Goal: Contribute content

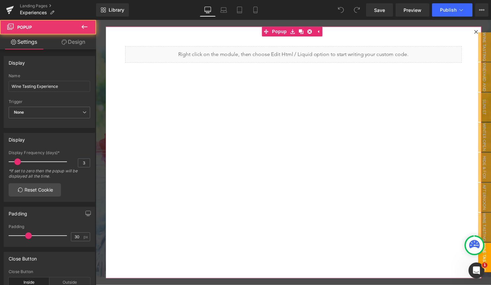
click at [480, 31] on icon at bounding box center [482, 32] width 4 height 4
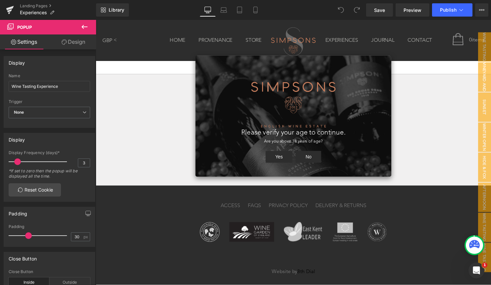
scroll to position [1052, 0]
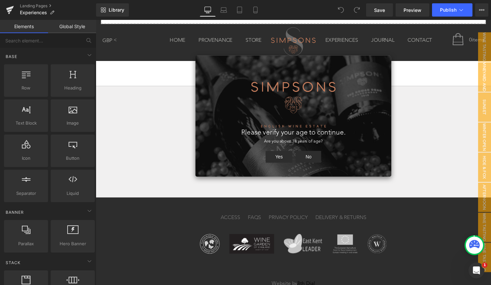
click at [281, 157] on button "Yes" at bounding box center [282, 159] width 28 height 12
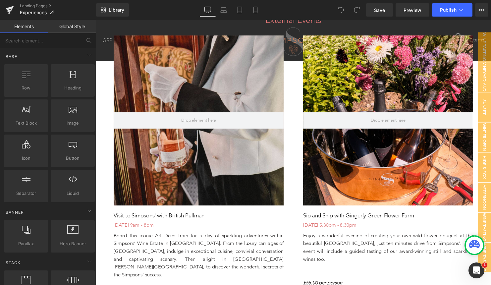
scroll to position [635, 0]
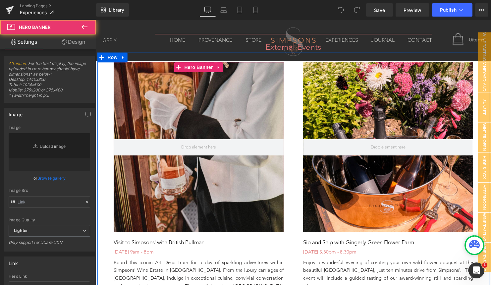
type input "[URL][DOMAIN_NAME]"
click at [238, 185] on div at bounding box center [200, 149] width 172 height 172
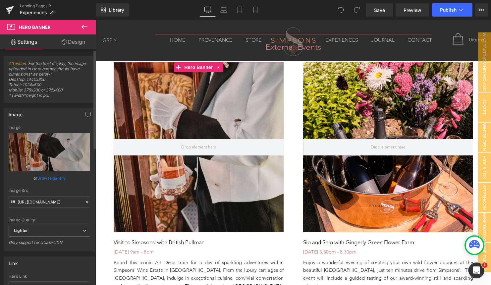
click at [56, 180] on link "Browse gallery" at bounding box center [51, 178] width 28 height 12
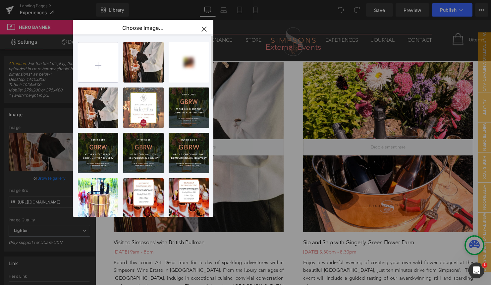
click at [101, 66] on input "file" at bounding box center [98, 62] width 40 height 40
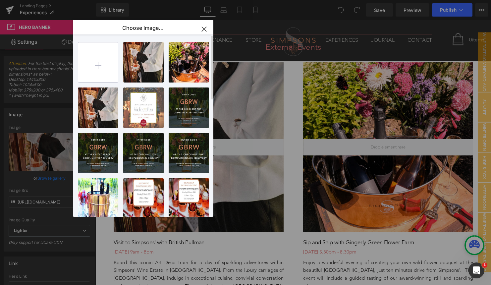
type input "C:\fakepath\whits castle experiences page.png"
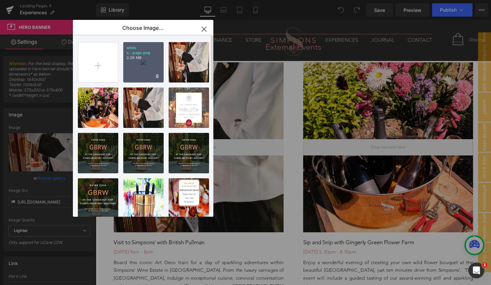
click at [142, 63] on div "whits c...page.png 2.26 MB" at bounding box center [143, 62] width 40 height 40
type input "[URL][DOMAIN_NAME]"
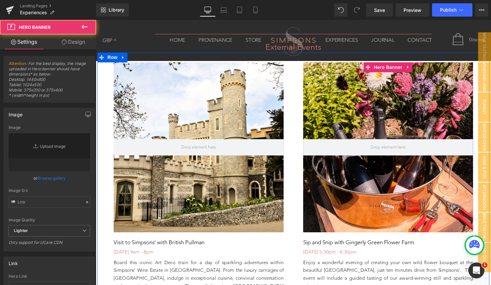
type input "[URL][DOMAIN_NAME]"
click at [398, 110] on div at bounding box center [392, 149] width 172 height 172
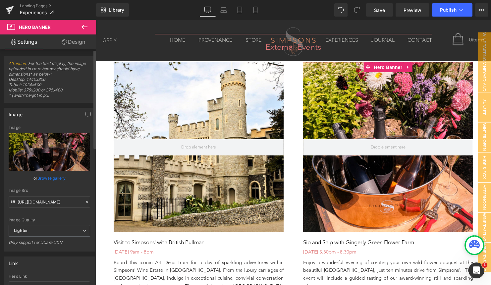
click at [59, 177] on link "Browse gallery" at bounding box center [51, 178] width 28 height 12
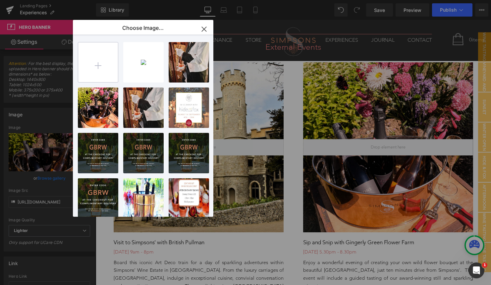
click at [91, 64] on input "file" at bounding box center [98, 62] width 40 height 40
type input "C:\fakepath\burchetts green.png"
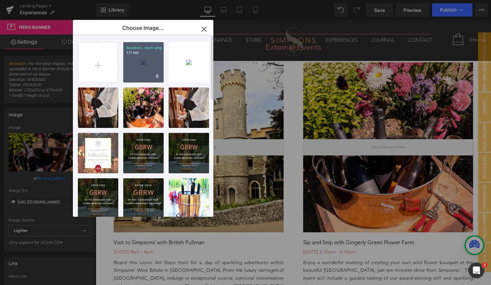
click at [144, 63] on div "burchet...reen.png 1.11 MB" at bounding box center [143, 62] width 40 height 40
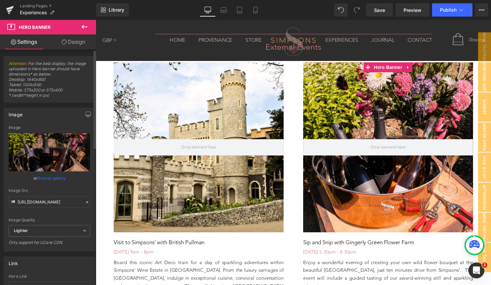
click at [50, 177] on link "Browse gallery" at bounding box center [51, 178] width 28 height 12
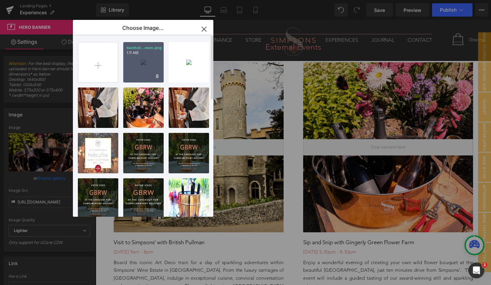
click at [138, 58] on div "burchet...reen.png 1.11 MB" at bounding box center [143, 62] width 40 height 40
type input "[URL][DOMAIN_NAME]"
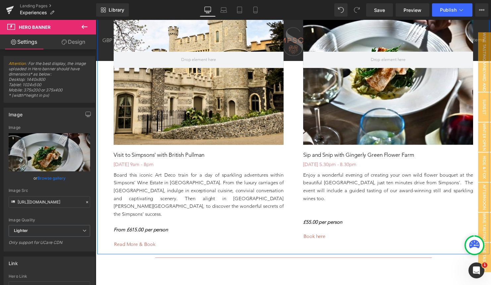
scroll to position [724, 0]
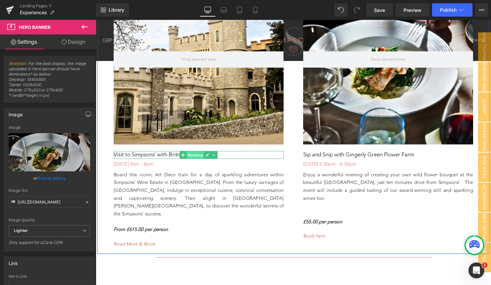
click at [189, 153] on span "Heading" at bounding box center [197, 157] width 18 height 8
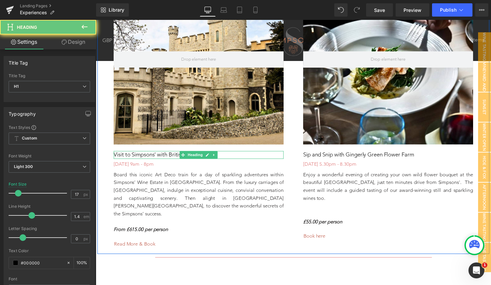
click at [154, 154] on h1 "Visit to Simpsons' with British Pullman" at bounding box center [200, 157] width 172 height 8
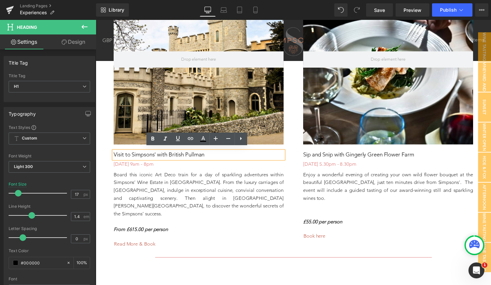
click at [181, 154] on h1 "Visit to Simpsons' with British Pullman" at bounding box center [200, 157] width 172 height 8
drag, startPoint x: 212, startPoint y: 156, endPoint x: 95, endPoint y: 147, distance: 117.1
paste div
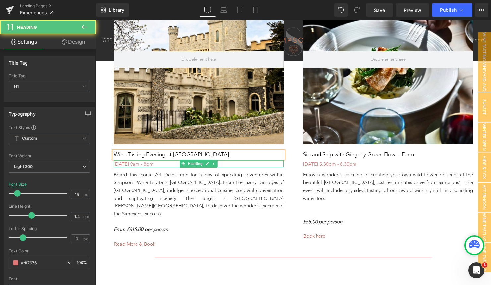
click at [132, 162] on h1 "[DATE] 9am - 8pm" at bounding box center [200, 165] width 172 height 7
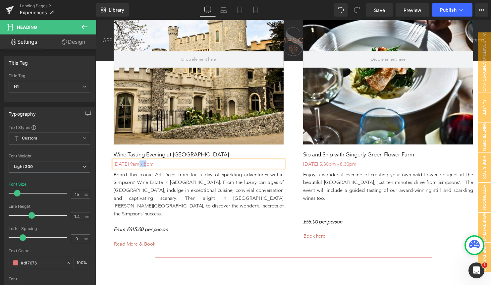
drag, startPoint x: 142, startPoint y: 162, endPoint x: 134, endPoint y: 162, distance: 7.6
click at [134, 162] on h1 "[DATE] 9am - 8pm" at bounding box center [200, 165] width 172 height 7
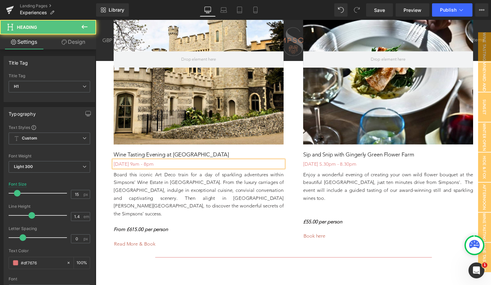
click at [179, 163] on h1 "[DATE] 9am - 8pm" at bounding box center [200, 165] width 172 height 7
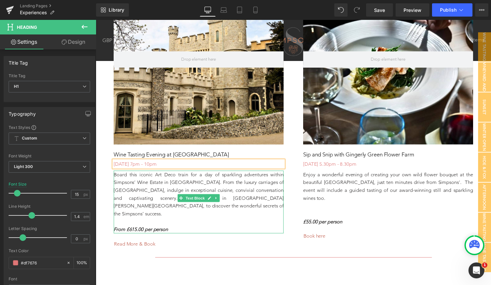
click at [175, 193] on p "Board this iconic Art Deco train for a day of sparkling adventures within Simps…" at bounding box center [200, 197] width 172 height 48
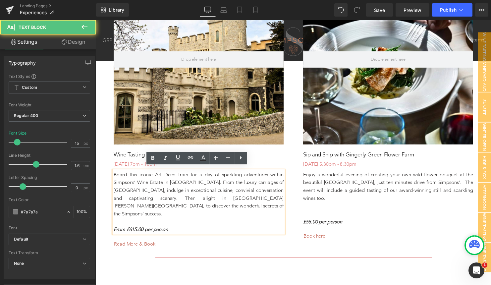
click at [158, 205] on p "Board this iconic Art Deco train for a day of sparkling adventures within Simps…" at bounding box center [200, 197] width 172 height 48
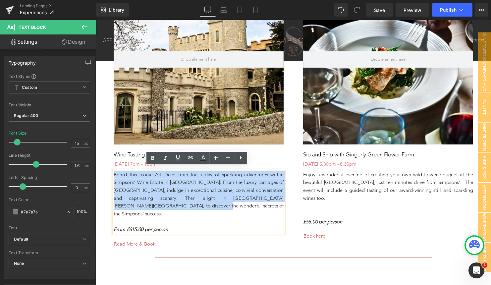
drag, startPoint x: 158, startPoint y: 207, endPoint x: 109, endPoint y: 174, distance: 59.6
click at [109, 174] on div "Hero Banner Wine Tasting Evening at [GEOGRAPHIC_DATA] [DATE] 7pm - 10pm Heading…" at bounding box center [200, 114] width 192 height 280
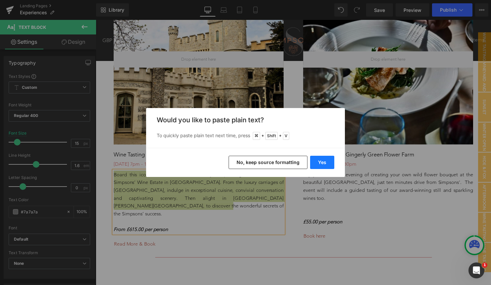
click at [321, 161] on button "Yes" at bounding box center [322, 162] width 24 height 13
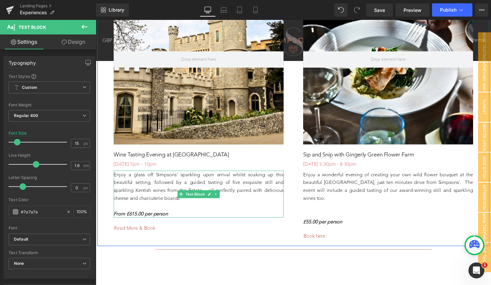
click at [158, 176] on p "Enjoy a glass off Simpsons’ sparkling upon arrival whilst soaking up this beaut…" at bounding box center [200, 189] width 172 height 32
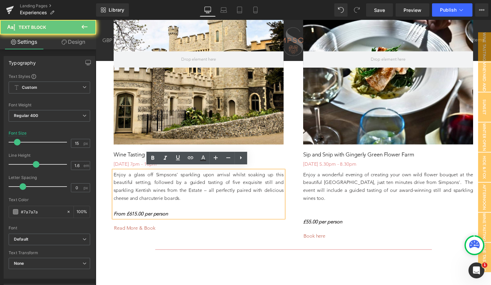
click at [152, 173] on span "Enjoy a glass off Simpsons’ sparkling upon arrival whilst soaking up this beaut…" at bounding box center [200, 188] width 172 height 30
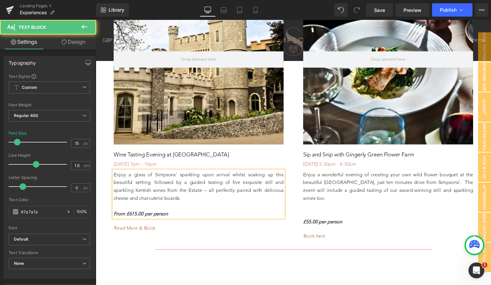
click at [136, 215] on strong "From £615.00 per person" at bounding box center [141, 216] width 55 height 6
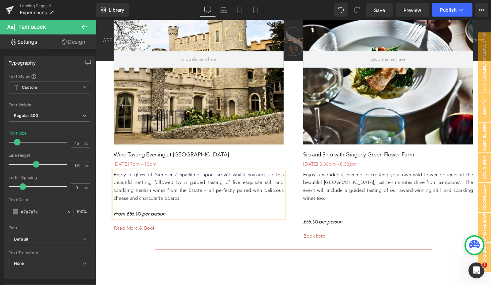
click at [189, 195] on p "Enjoy a glass of Simpsons’ sparkling upon arrival whilst soaking up this beauti…" at bounding box center [200, 189] width 172 height 32
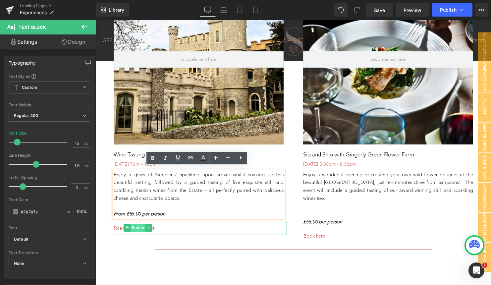
click at [139, 228] on span "Button" at bounding box center [138, 231] width 15 height 8
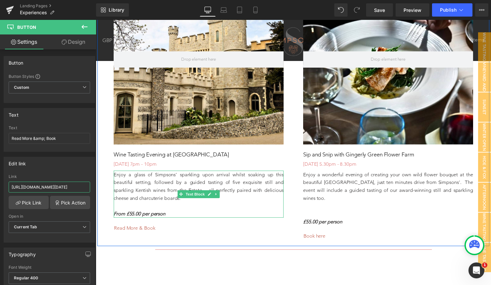
drag, startPoint x: 107, startPoint y: 206, endPoint x: 136, endPoint y: 198, distance: 29.6
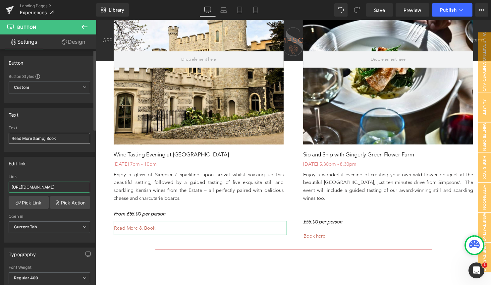
type input "[URL][DOMAIN_NAME]"
drag, startPoint x: 57, startPoint y: 139, endPoint x: 3, endPoint y: 133, distance: 54.1
click at [3, 133] on div "Text Read More &amp; Book Text Read More &amp; Book" at bounding box center [49, 127] width 99 height 49
type input "More info here..."
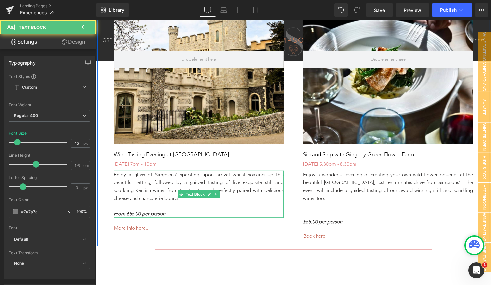
click at [182, 214] on p "From £55.00 per person" at bounding box center [200, 217] width 172 height 8
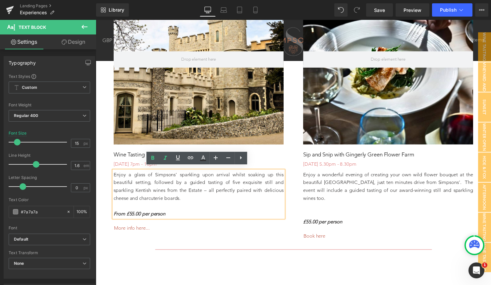
click at [188, 197] on p "Enjoy a glass of Simpsons’ sparkling upon arrival whilst soaking up this beauti…" at bounding box center [200, 189] width 172 height 32
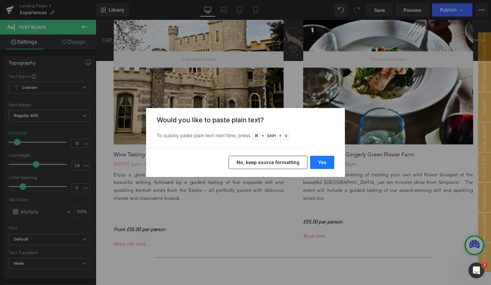
click at [323, 164] on button "Yes" at bounding box center [322, 162] width 24 height 13
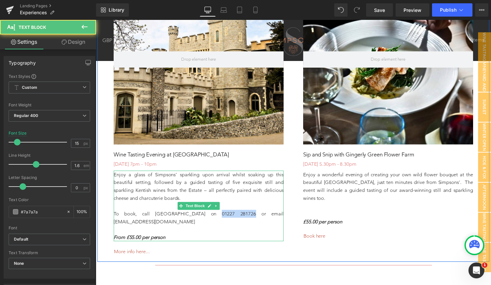
drag, startPoint x: 256, startPoint y: 214, endPoint x: 220, endPoint y: 214, distance: 35.5
click at [220, 214] on span "To book, call [GEOGRAPHIC_DATA] on 01227 281726 or email [EMAIL_ADDRESS][DOMAIN…" at bounding box center [200, 220] width 172 height 14
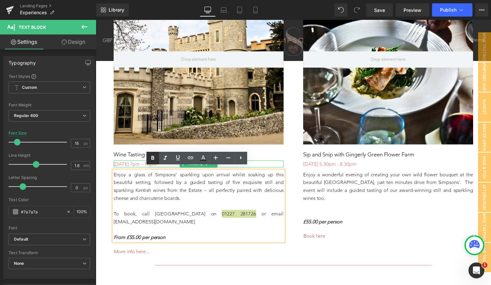
click at [153, 160] on icon at bounding box center [153, 158] width 3 height 4
drag, startPoint x: 196, startPoint y: 222, endPoint x: 112, endPoint y: 222, distance: 83.6
click at [114, 222] on div "Enjoy a glass of Simpsons’ sparkling upon arrival whilst soaking up this beauti…" at bounding box center [200, 209] width 172 height 72
click at [152, 157] on icon at bounding box center [153, 158] width 3 height 4
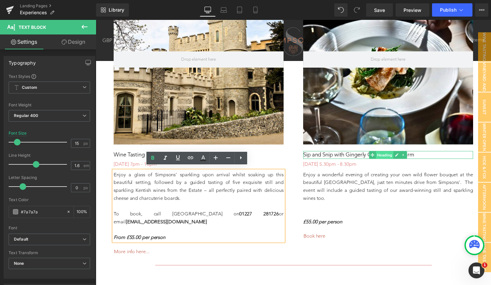
click at [393, 153] on span "Heading" at bounding box center [389, 157] width 18 height 8
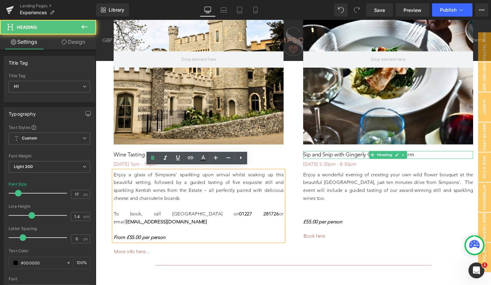
click at [366, 153] on h1 "Sip and Snip with Gingerly Green Flower Farm" at bounding box center [392, 157] width 172 height 8
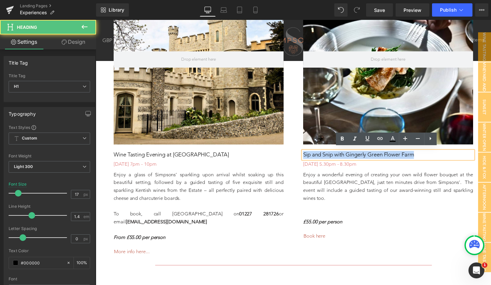
drag, startPoint x: 434, startPoint y: 152, endPoint x: 281, endPoint y: 152, distance: 153.2
click at [281, 152] on div "Hero Banner Wine Tasting Evening at [GEOGRAPHIC_DATA] [DATE] 7pm - 10pm Heading…" at bounding box center [296, 114] width 398 height 301
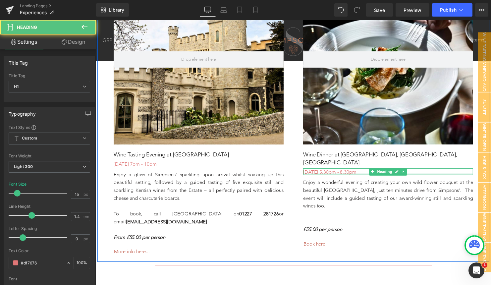
click at [326, 176] on div at bounding box center [392, 177] width 172 height 2
click at [339, 170] on h1 "[DATE] 5.30pm - 8.30pm" at bounding box center [392, 173] width 172 height 7
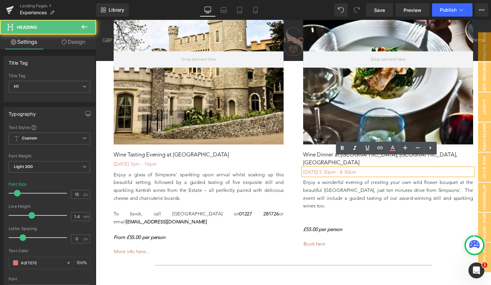
click at [355, 170] on h1 "[DATE] 5.30pm - 8.30pm" at bounding box center [392, 173] width 172 height 7
drag, startPoint x: 356, startPoint y: 162, endPoint x: 304, endPoint y: 162, distance: 52.7
click at [306, 170] on div "[DATE] 5.30pm - 8.30pm" at bounding box center [392, 173] width 172 height 7
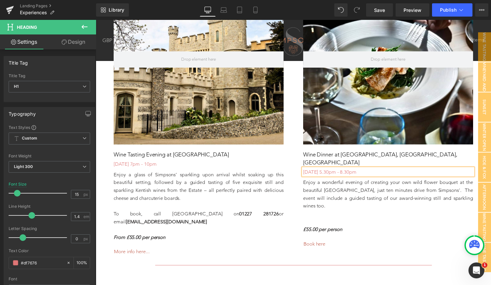
click at [371, 170] on h1 "[DATE] 5.30pm - 8.30pm" at bounding box center [392, 173] width 172 height 7
drag, startPoint x: 372, startPoint y: 161, endPoint x: 429, endPoint y: 159, distance: 56.7
click at [429, 170] on h1 "[DATE] 5.30pm - 8.30pm" at bounding box center [392, 173] width 172 height 7
click at [425, 170] on h1 "[DATE] 5.30pm - 8.30pm" at bounding box center [392, 173] width 172 height 7
drag, startPoint x: 425, startPoint y: 163, endPoint x: 370, endPoint y: 164, distance: 55.4
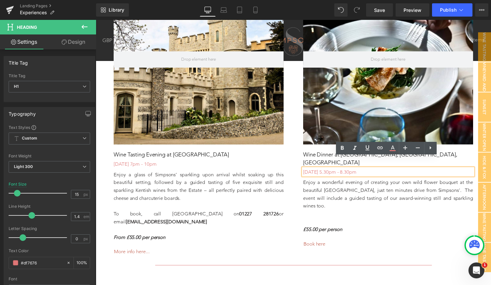
click at [370, 170] on h1 "[DATE] 5.30pm - 8.30pm" at bounding box center [392, 173] width 172 height 7
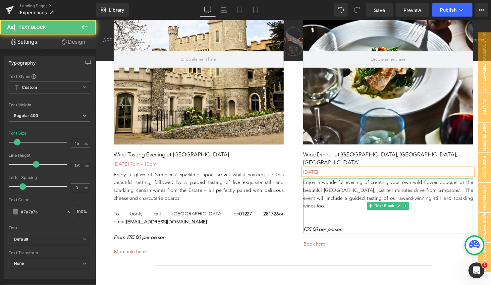
click at [335, 182] on font "Enjoy a wonderful evening of creating your own wild flower bouquet at the beaut…" at bounding box center [392, 196] width 172 height 30
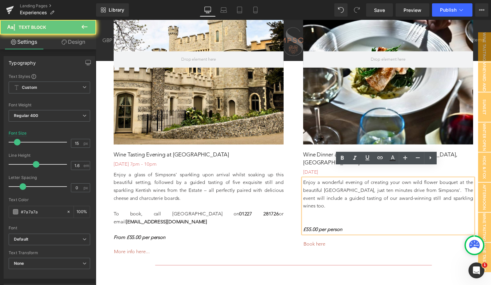
click at [352, 213] on p at bounding box center [392, 217] width 172 height 8
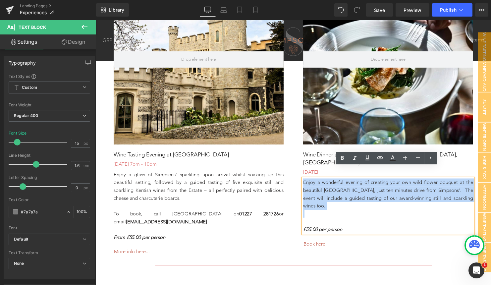
drag, startPoint x: 352, startPoint y: 202, endPoint x: 302, endPoint y: 173, distance: 57.8
click at [302, 173] on div "Hero Banner Wine Dinner at [GEOGRAPHIC_DATA], [GEOGRAPHIC_DATA], Maidenhead Hea…" at bounding box center [392, 114] width 192 height 280
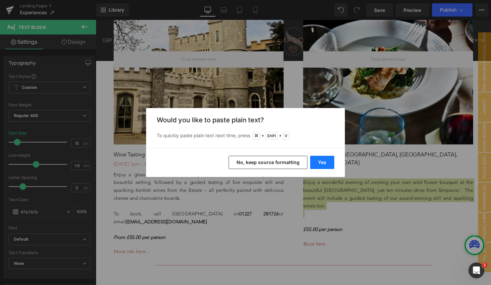
click at [321, 164] on button "Yes" at bounding box center [322, 162] width 24 height 13
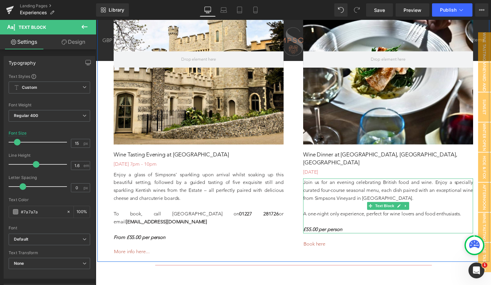
click at [356, 189] on span "Join us for an evening celebrating British food and wine. Enjoy a specially cur…" at bounding box center [392, 192] width 172 height 22
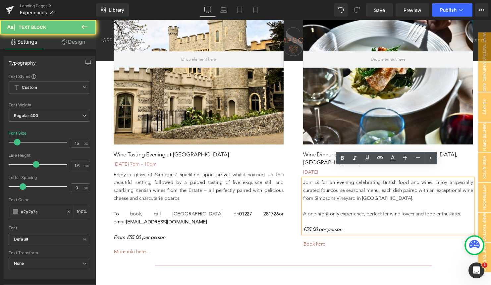
click at [384, 189] on span "Join us for an evening celebrating British food and wine. Enjoy a specially cur…" at bounding box center [392, 192] width 172 height 22
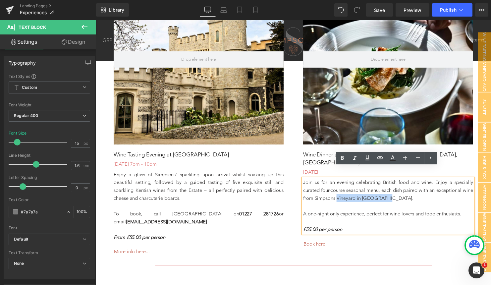
drag, startPoint x: 340, startPoint y: 189, endPoint x: 389, endPoint y: 186, distance: 49.2
click at [389, 186] on span "Join us for an evening celebrating British food and wine. Enjoy a specially cur…" at bounding box center [392, 192] width 172 height 22
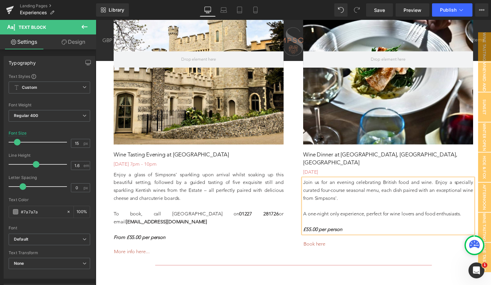
click at [331, 220] on p at bounding box center [392, 224] width 172 height 8
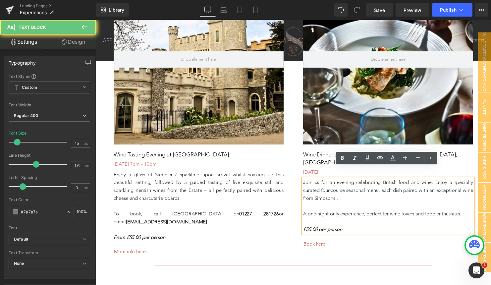
click at [315, 229] on strong "£55.00 per person" at bounding box center [325, 232] width 39 height 6
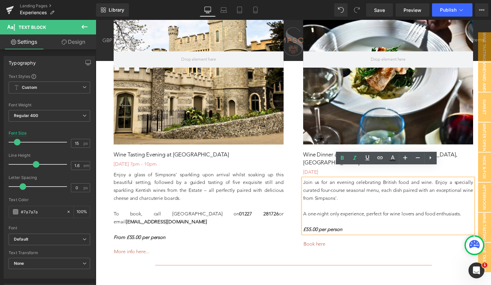
click at [310, 229] on strong "£55.00 per person" at bounding box center [325, 232] width 39 height 6
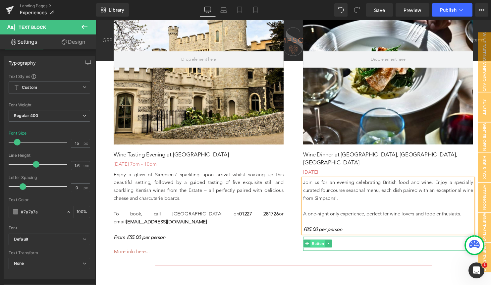
click at [325, 243] on span "Button" at bounding box center [321, 247] width 15 height 8
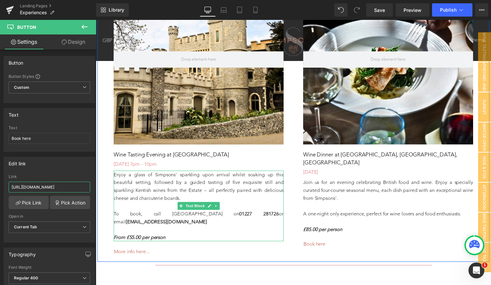
drag, startPoint x: 107, startPoint y: 207, endPoint x: 128, endPoint y: 189, distance: 27.3
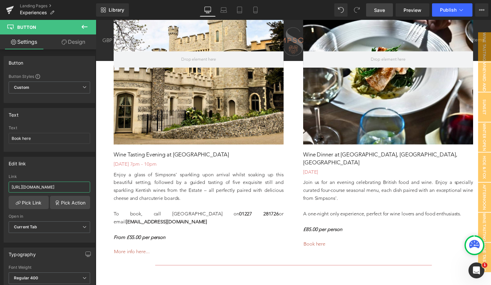
type input "[URL][DOMAIN_NAME]"
click at [383, 10] on span "Save" at bounding box center [379, 10] width 11 height 7
click at [454, 8] on span "Publish" at bounding box center [448, 9] width 17 height 5
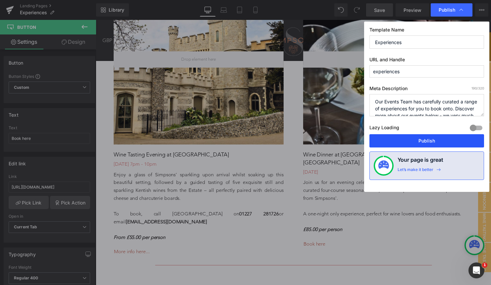
click at [410, 144] on button "Publish" at bounding box center [427, 140] width 115 height 13
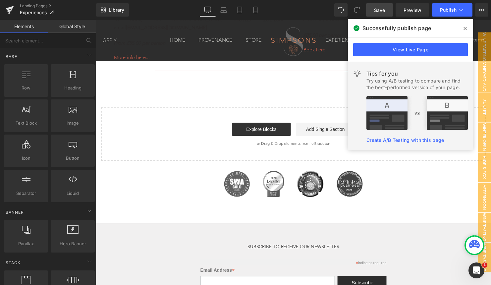
scroll to position [925, 0]
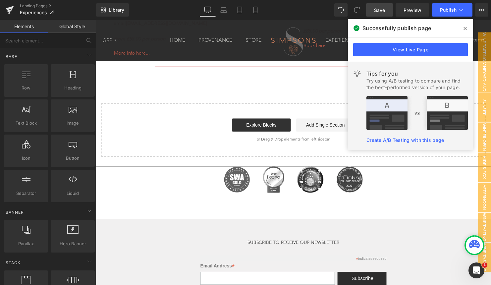
click at [465, 29] on icon at bounding box center [465, 28] width 3 height 5
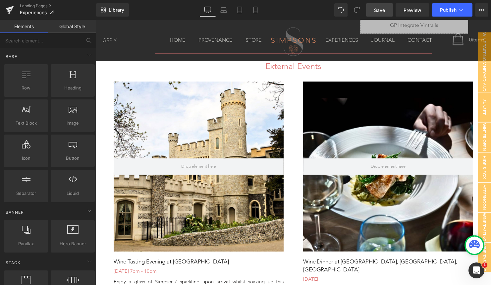
scroll to position [616, 0]
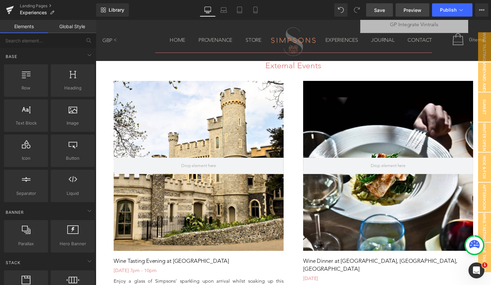
click at [421, 5] on link "Preview" at bounding box center [413, 9] width 34 height 13
click at [389, 10] on link "Save" at bounding box center [379, 9] width 27 height 13
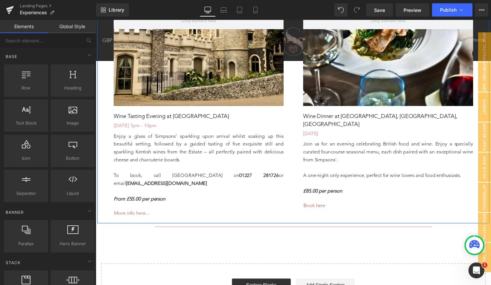
scroll to position [763, 0]
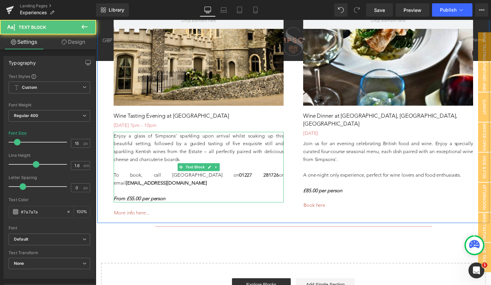
click at [138, 199] on strong "From £55.00 per person" at bounding box center [140, 201] width 52 height 6
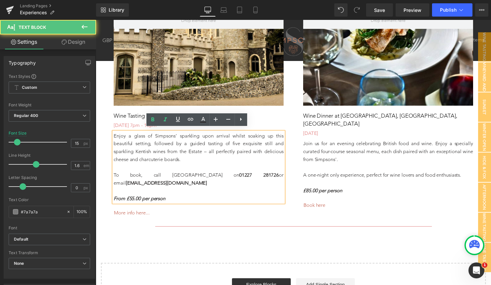
click at [127, 198] on strong "From £55.00 per person" at bounding box center [140, 201] width 52 height 6
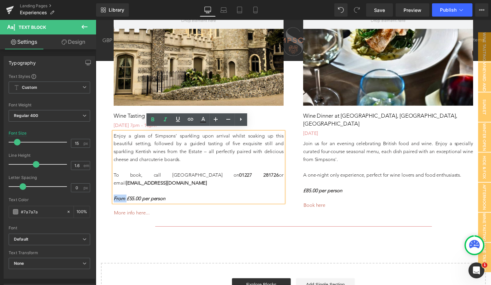
drag, startPoint x: 127, startPoint y: 198, endPoint x: 105, endPoint y: 198, distance: 22.5
click at [105, 198] on div "Hero Banner Wine Tasting Evening at [GEOGRAPHIC_DATA] [DATE] 7pm - 10pm Heading…" at bounding box center [200, 79] width 192 height 288
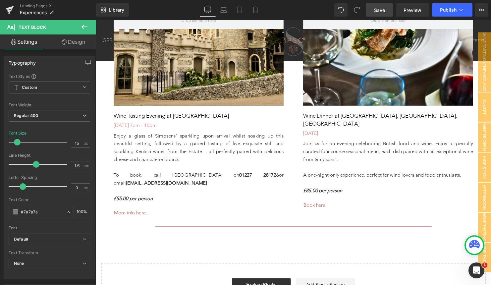
click at [382, 10] on span "Save" at bounding box center [379, 10] width 11 height 7
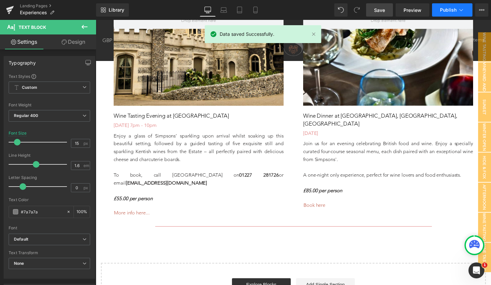
click at [455, 9] on span "Publish" at bounding box center [448, 9] width 17 height 5
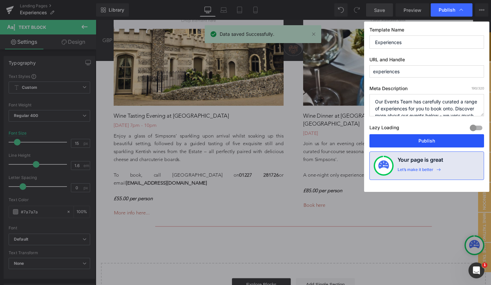
click at [425, 139] on button "Publish" at bounding box center [427, 140] width 115 height 13
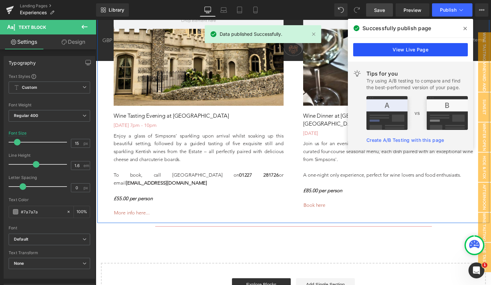
click at [446, 47] on link "View Live Page" at bounding box center [410, 49] width 115 height 13
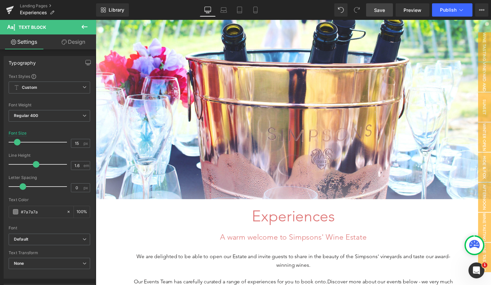
scroll to position [0, 0]
